Goal: Find specific page/section: Find specific page/section

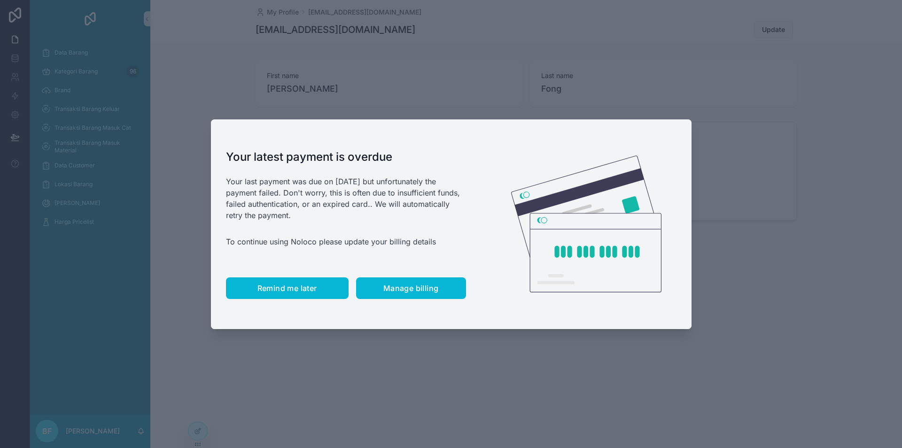
click at [297, 287] on span "Remind me later" at bounding box center [287, 287] width 60 height 9
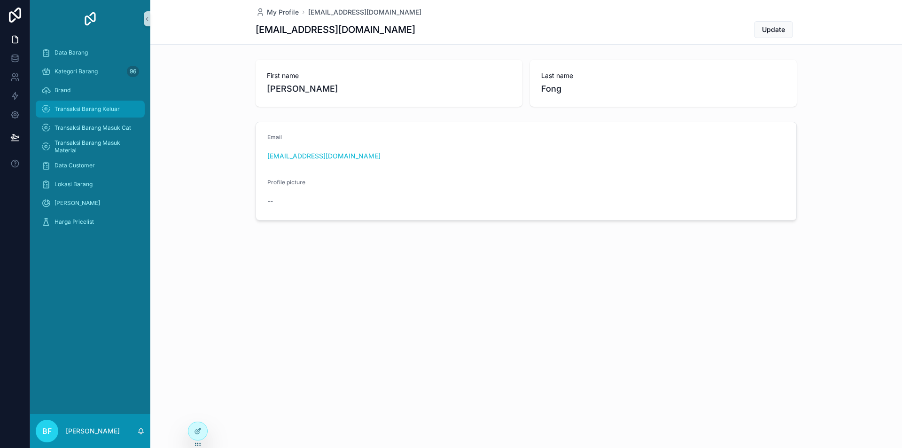
click at [122, 112] on div "Transaksi Barang Keluar" at bounding box center [90, 108] width 98 height 15
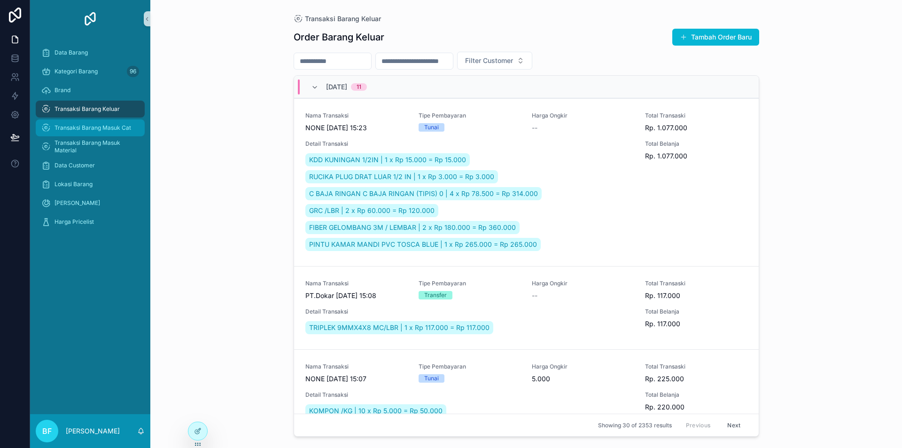
click at [123, 120] on div "Transaksi Barang Masuk Cat" at bounding box center [90, 127] width 98 height 15
